Goal: Task Accomplishment & Management: Use online tool/utility

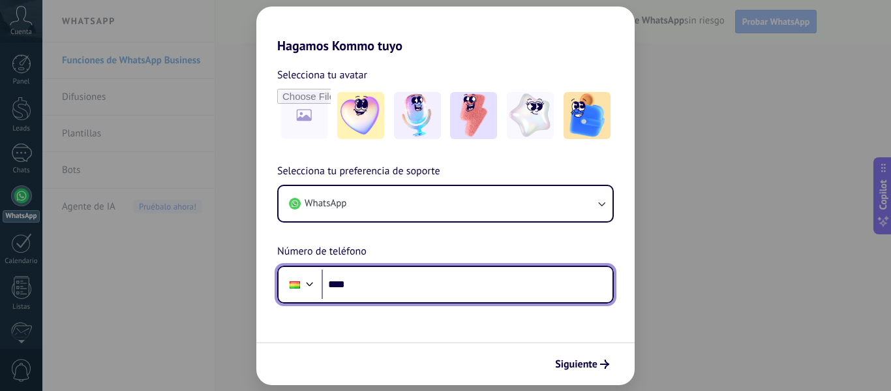
click at [424, 290] on input "****" at bounding box center [467, 284] width 291 height 30
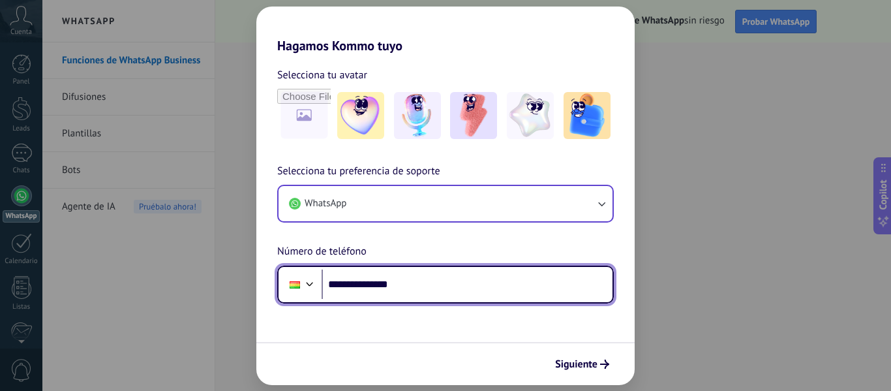
type input "**********"
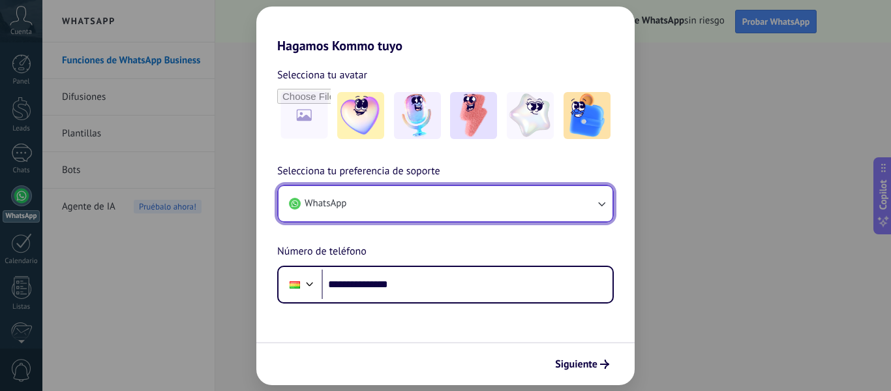
click at [603, 205] on icon "button" at bounding box center [601, 204] width 7 height 5
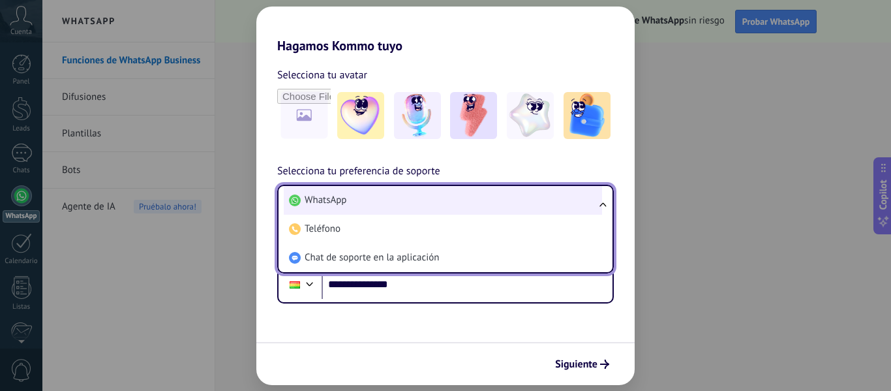
click at [488, 197] on li "WhatsApp" at bounding box center [443, 200] width 318 height 29
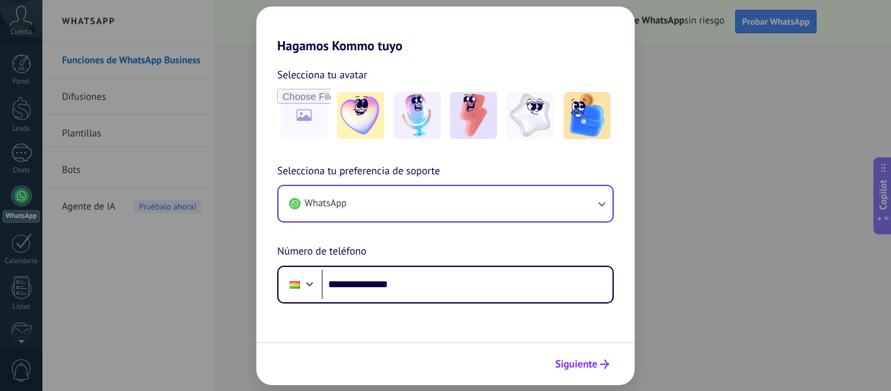
click at [600, 365] on icon "submit" at bounding box center [604, 363] width 9 height 9
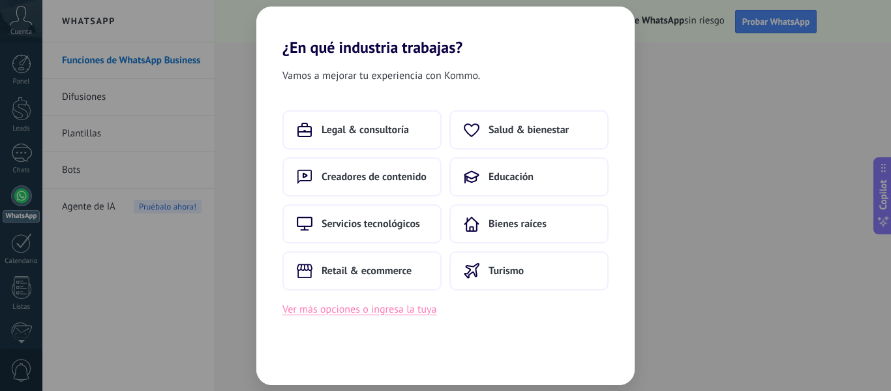
click at [401, 313] on button "Ver más opciones o ingresa la tuya" at bounding box center [359, 309] width 154 height 17
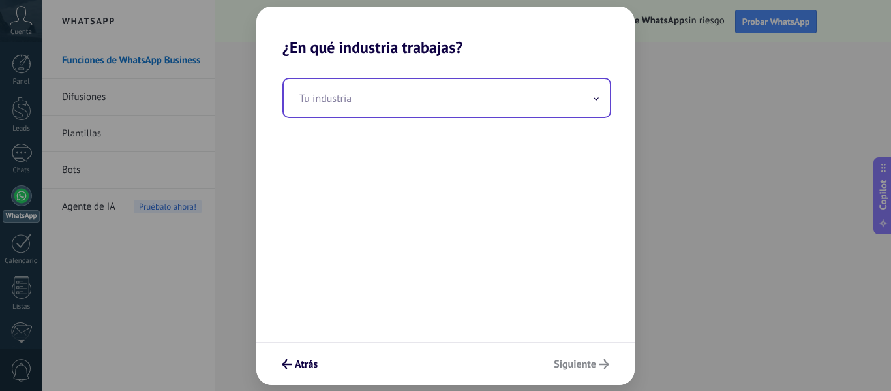
click at [597, 98] on icon at bounding box center [595, 98] width 5 height 3
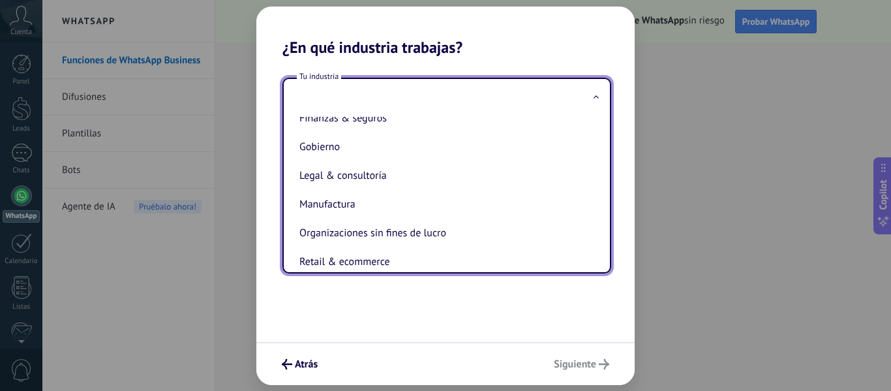
scroll to position [261, 0]
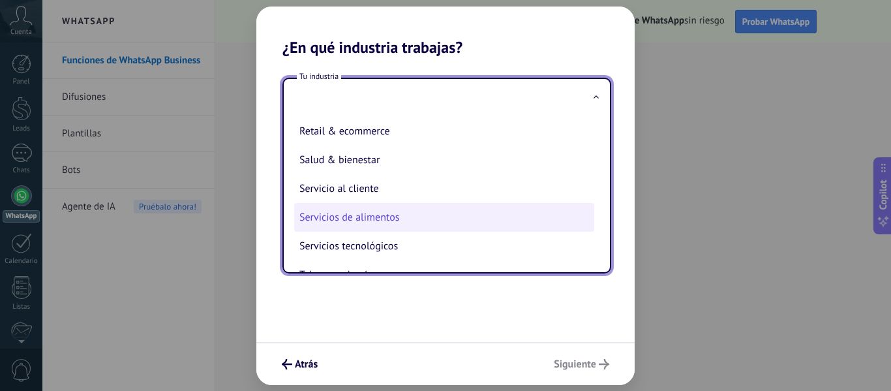
click at [384, 213] on li "Servicios de alimentos" at bounding box center [444, 217] width 300 height 29
type input "**********"
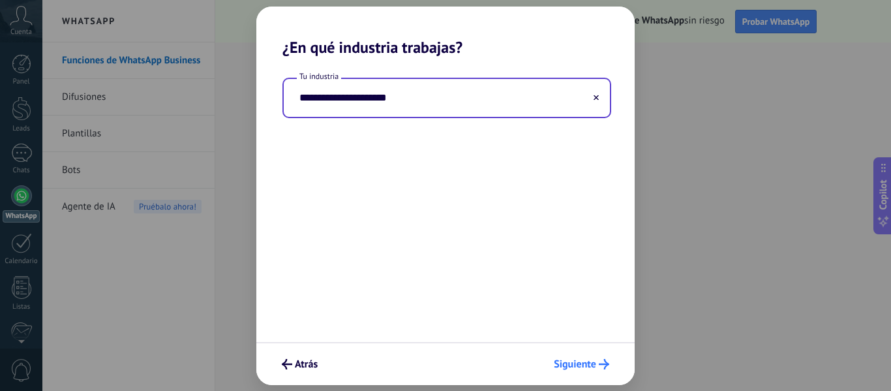
click at [603, 364] on use "submit" at bounding box center [604, 364] width 10 height 10
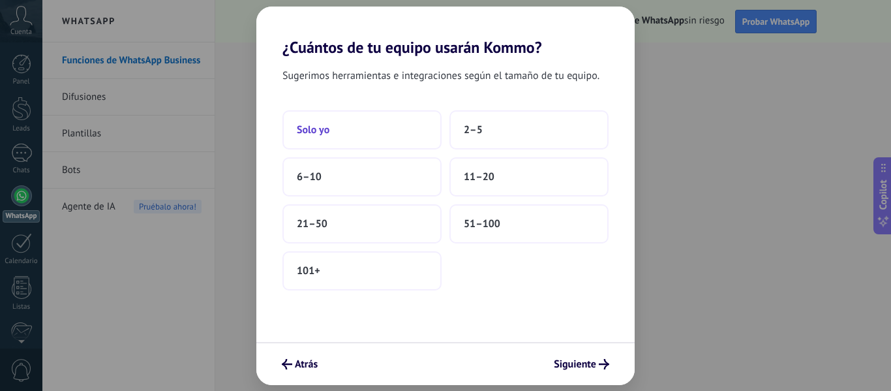
click at [360, 134] on button "Solo yo" at bounding box center [361, 129] width 159 height 39
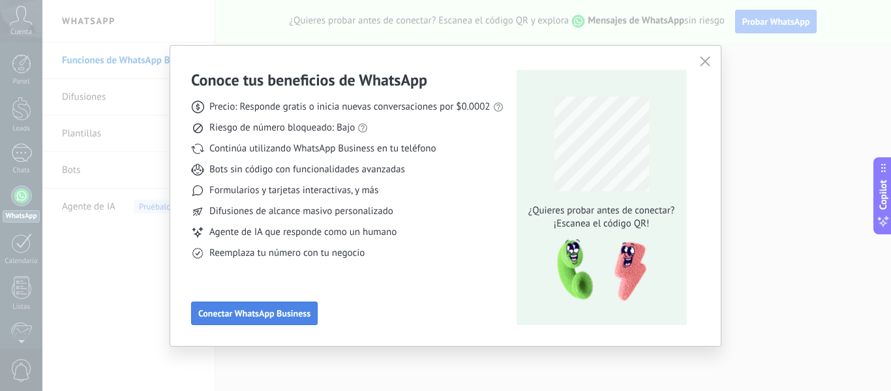
click at [241, 315] on span "Conectar WhatsApp Business" at bounding box center [254, 312] width 112 height 9
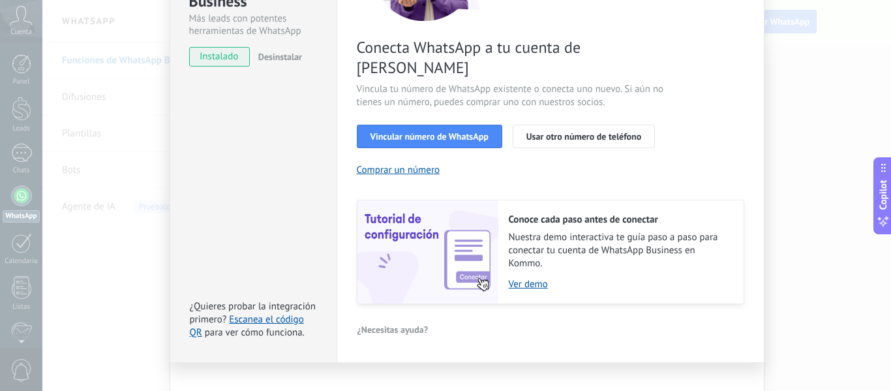
scroll to position [0, 0]
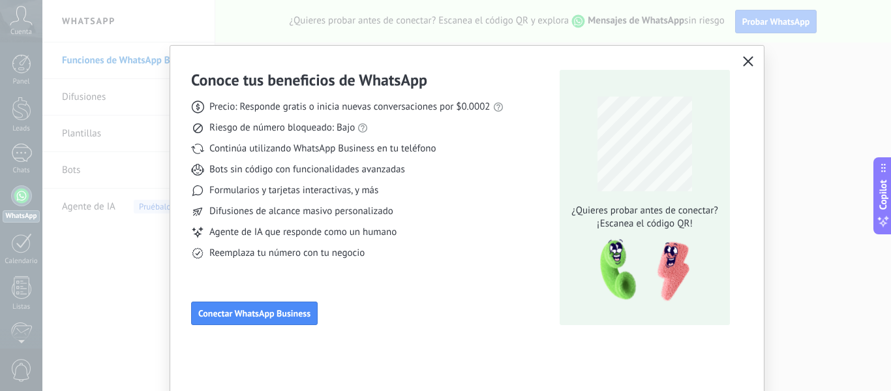
click at [748, 63] on icon "button" at bounding box center [748, 61] width 10 height 10
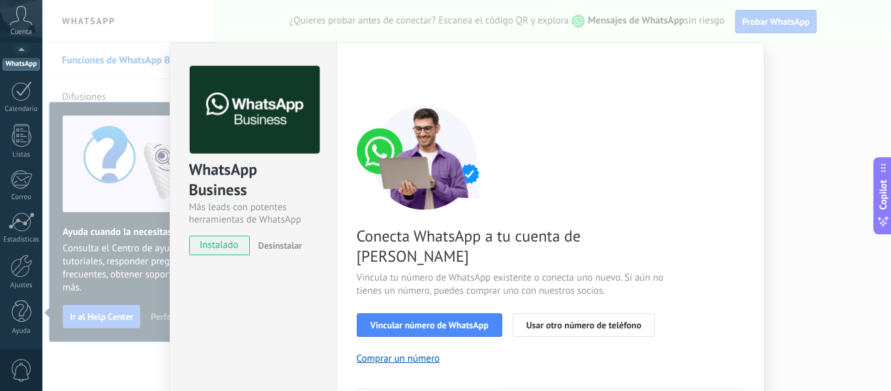
scroll to position [188, 0]
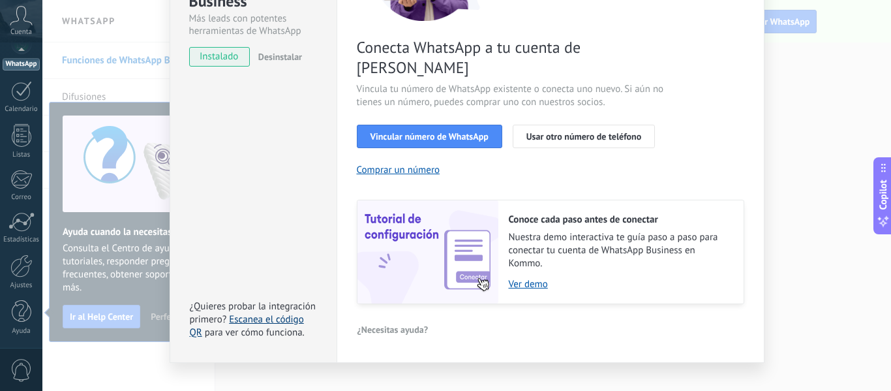
click at [258, 313] on link "Escanea el código QR" at bounding box center [247, 325] width 114 height 25
